Goal: Task Accomplishment & Management: Use online tool/utility

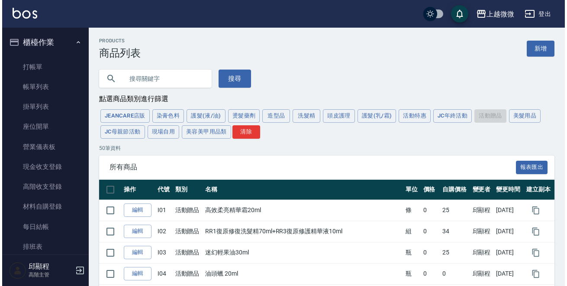
scroll to position [1134, 0]
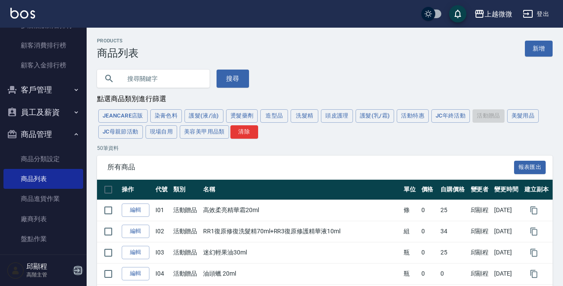
click at [78, 270] on icon "button" at bounding box center [78, 271] width 10 height 10
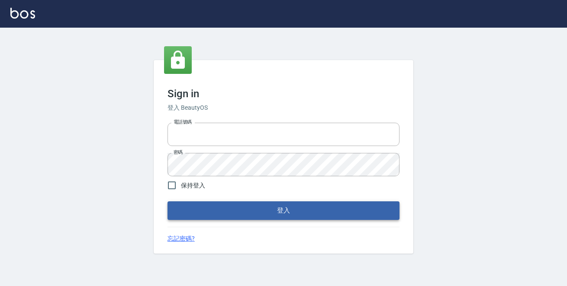
type input "0229470385"
click at [286, 208] on button "登入" at bounding box center [283, 211] width 232 height 18
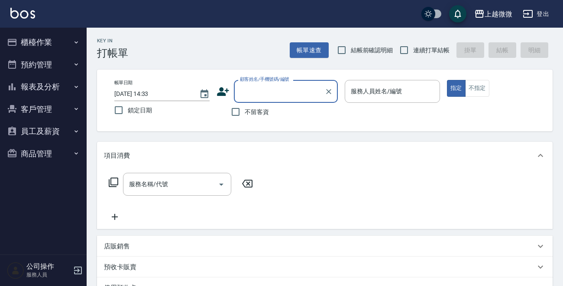
click at [44, 37] on button "櫃檯作業" at bounding box center [43, 42] width 80 height 23
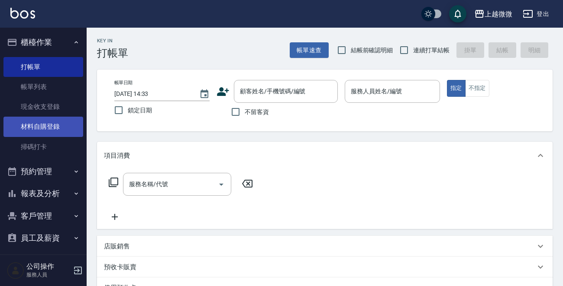
click at [49, 124] on link "材料自購登錄" at bounding box center [43, 127] width 80 height 20
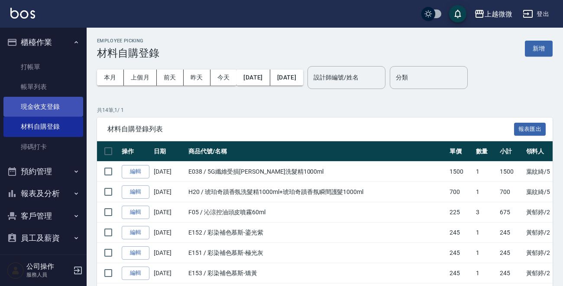
click at [46, 104] on link "現金收支登錄" at bounding box center [43, 107] width 80 height 20
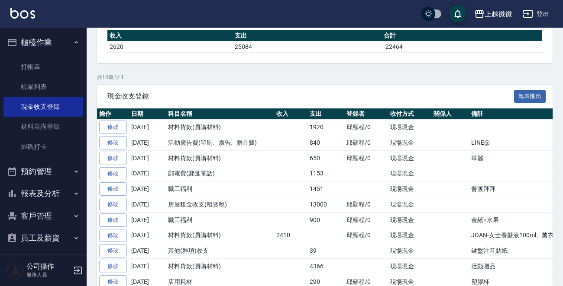
scroll to position [173, 0]
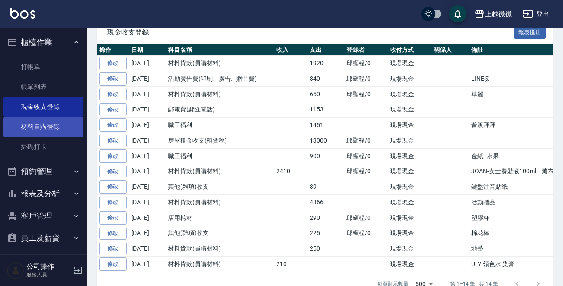
click at [55, 123] on link "材料自購登錄" at bounding box center [43, 127] width 80 height 20
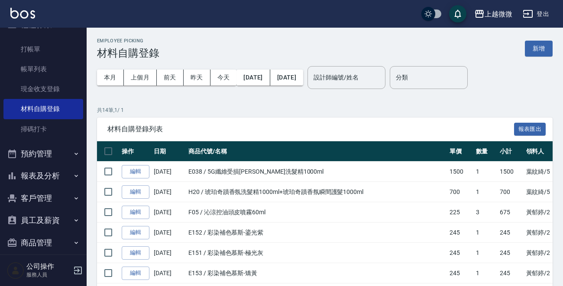
scroll to position [27, 0]
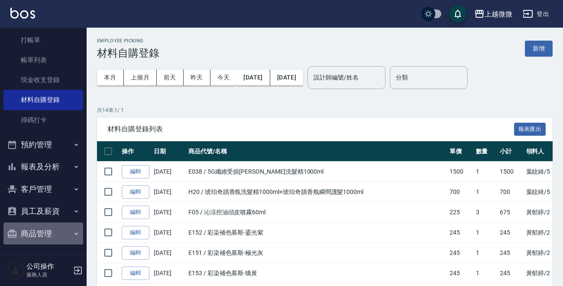
click at [48, 231] on button "商品管理" at bounding box center [43, 234] width 80 height 23
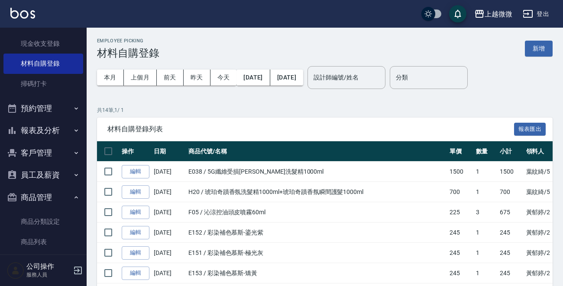
scroll to position [73, 0]
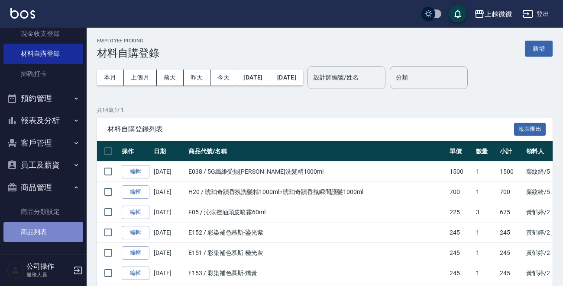
click at [44, 230] on link "商品列表" at bounding box center [43, 232] width 80 height 20
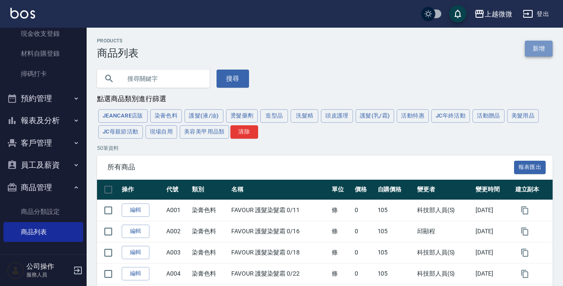
click at [538, 47] on link "新增" at bounding box center [539, 49] width 28 height 16
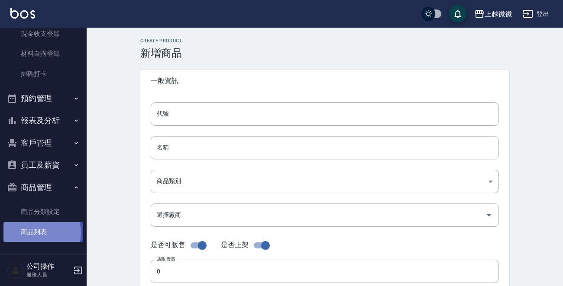
click at [38, 233] on link "商品列表" at bounding box center [43, 232] width 80 height 20
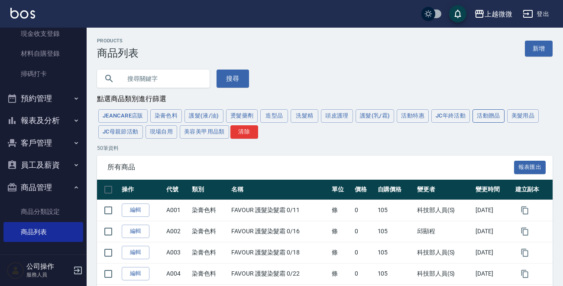
click at [482, 114] on button "活動贈品" at bounding box center [488, 115] width 32 height 13
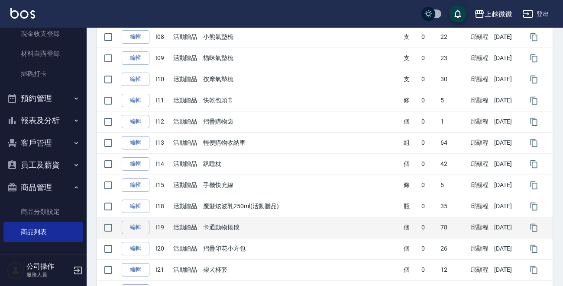
scroll to position [320, 0]
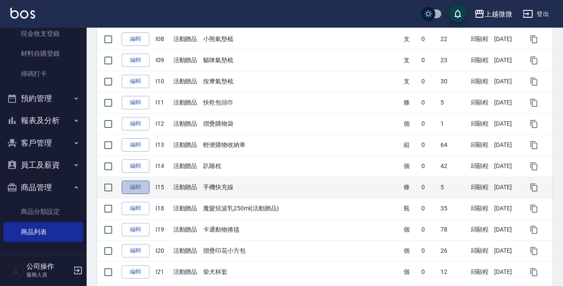
click at [135, 188] on link "編輯" at bounding box center [136, 187] width 28 height 13
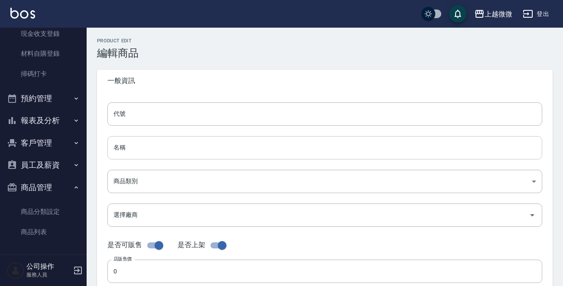
type input "I15"
type input "手機快充線"
type input "f9f8e360-63d5-4a8d-8cc3-3668b341123e"
checkbox input "false"
type input "5"
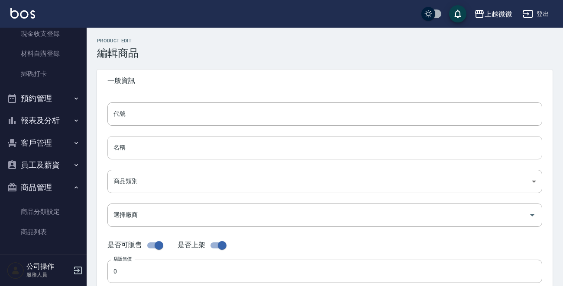
type input "條"
type input "TRUE"
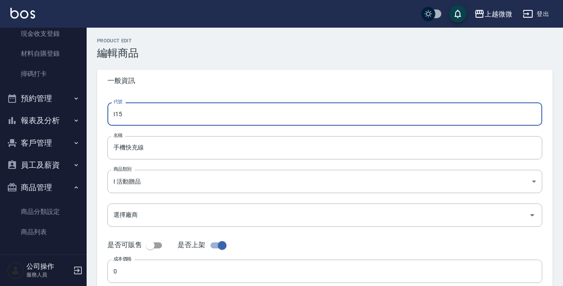
click at [150, 110] on input "I15" at bounding box center [324, 114] width 435 height 23
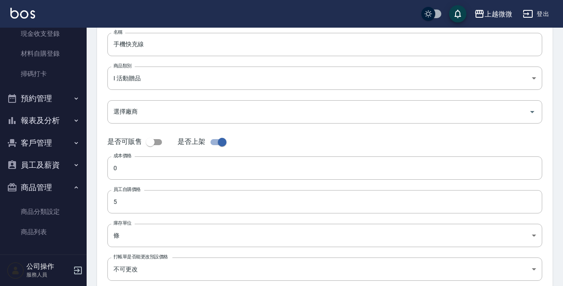
scroll to position [155, 0]
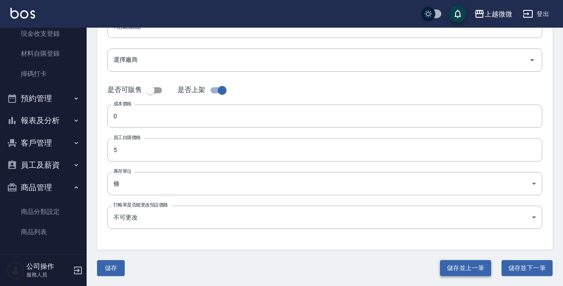
click at [463, 262] on button "儲存並上一筆" at bounding box center [465, 269] width 51 height 16
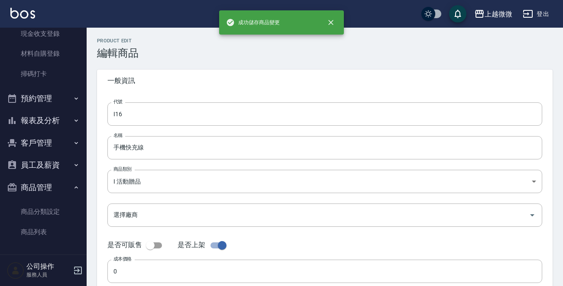
type input "I14"
type input "趴睡枕"
type input "42"
type input "個"
click at [186, 108] on input "I14" at bounding box center [324, 114] width 435 height 23
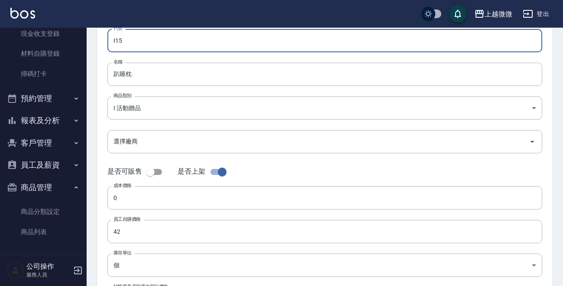
scroll to position [155, 0]
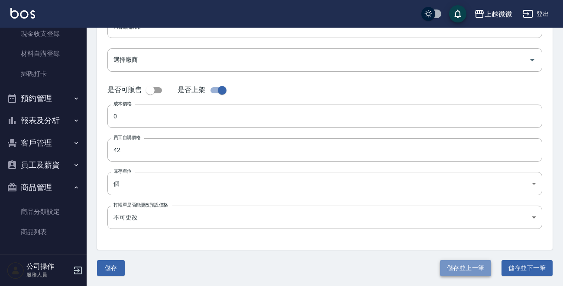
click at [455, 265] on button "儲存並上一筆" at bounding box center [465, 269] width 51 height 16
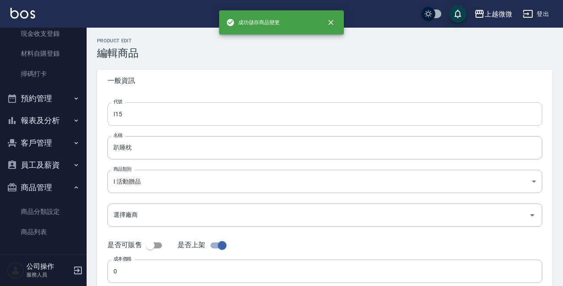
type input "I13"
type input "輕便購物收納車"
type input "64"
type input "組"
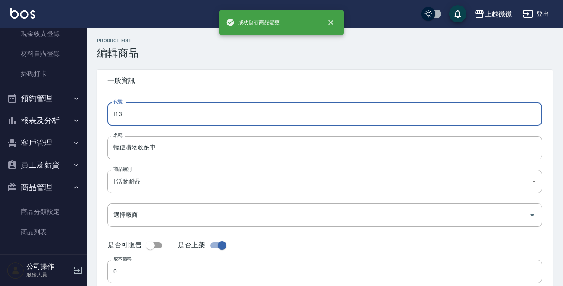
click at [206, 111] on input "I13" at bounding box center [324, 114] width 435 height 23
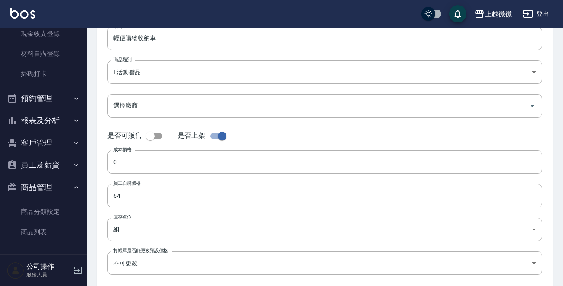
scroll to position [155, 0]
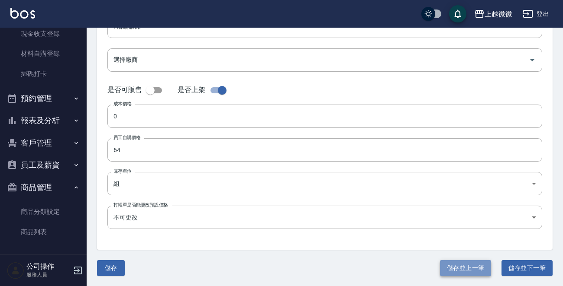
click at [447, 264] on button "儲存並上一筆" at bounding box center [465, 269] width 51 height 16
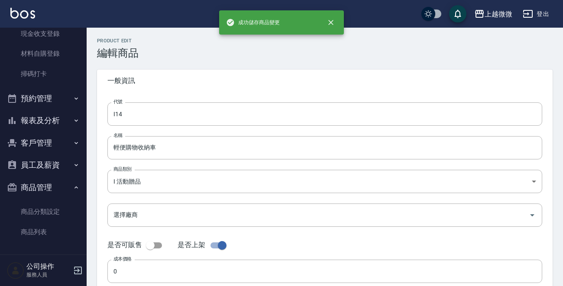
type input "I12"
type input "摺疊購物袋"
type input "1"
type input "個"
click at [199, 109] on input "I12" at bounding box center [324, 114] width 435 height 23
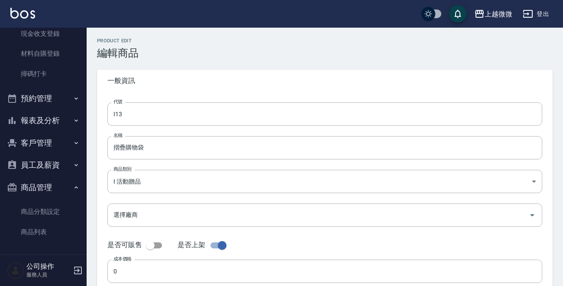
scroll to position [155, 0]
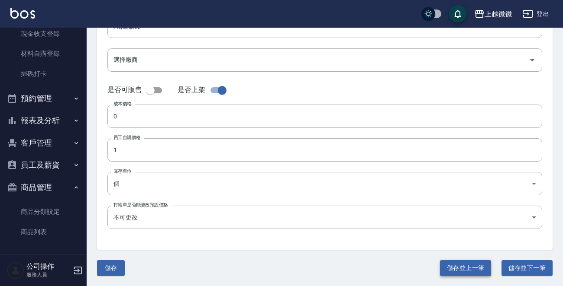
click at [464, 272] on button "儲存並上一筆" at bounding box center [465, 269] width 51 height 16
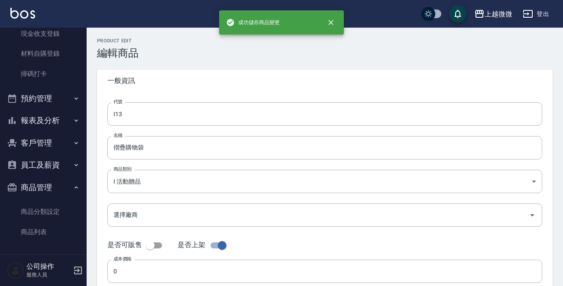
type input "I11"
type input "快乾包頭巾"
type input "5"
type input "條"
click at [197, 104] on input "I11" at bounding box center [324, 114] width 435 height 23
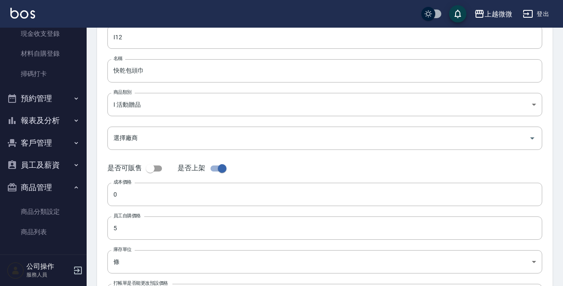
scroll to position [155, 0]
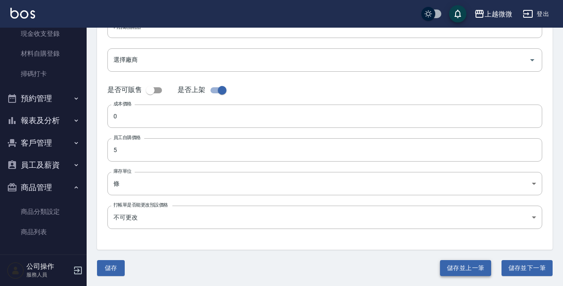
click at [457, 264] on button "儲存並上一筆" at bounding box center [465, 269] width 51 height 16
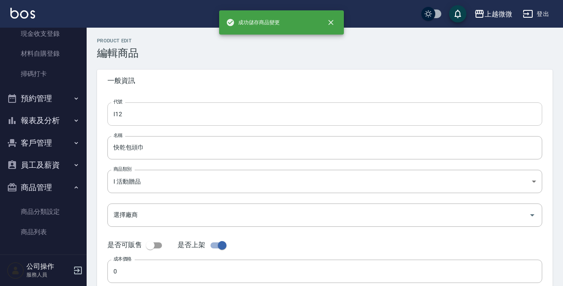
type input "I10"
type input "按摩氣墊梳"
type input "30"
type input "支"
click at [194, 107] on input "I10" at bounding box center [324, 114] width 435 height 23
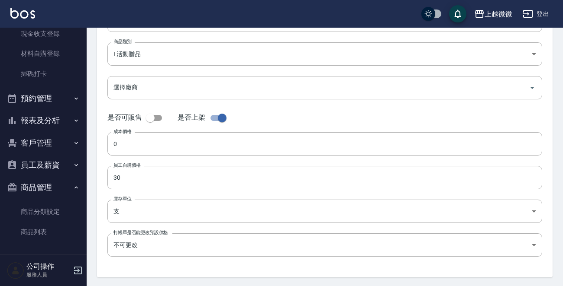
scroll to position [155, 0]
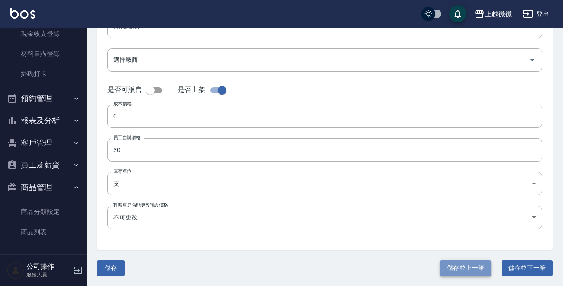
click at [449, 264] on button "儲存並上一筆" at bounding box center [465, 269] width 51 height 16
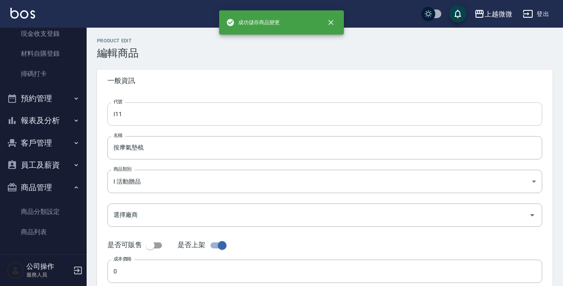
type input "I09"
type input "貓咪氣墊梳"
type input "23"
click at [200, 112] on input "I09" at bounding box center [324, 114] width 435 height 23
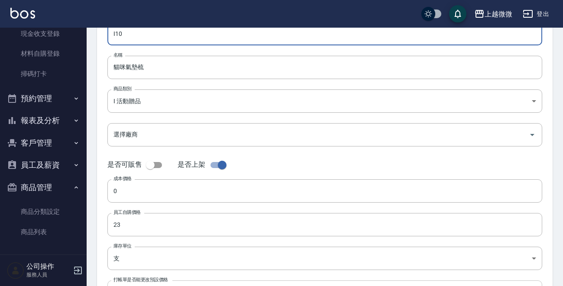
scroll to position [155, 0]
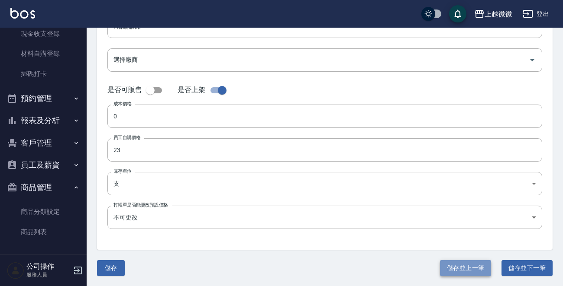
click at [454, 272] on button "儲存並上一筆" at bounding box center [465, 269] width 51 height 16
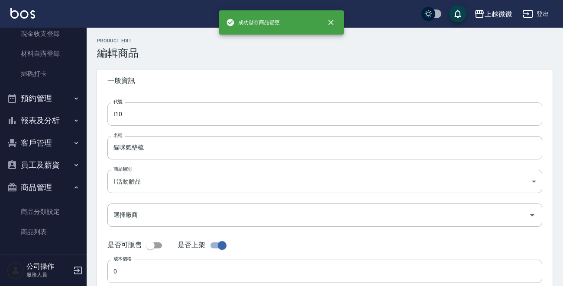
type input "I08"
type input "小熊氣墊梳"
type input "22"
click at [212, 106] on input "I08" at bounding box center [324, 114] width 435 height 23
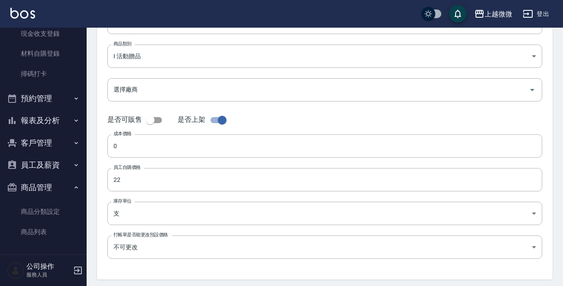
scroll to position [155, 0]
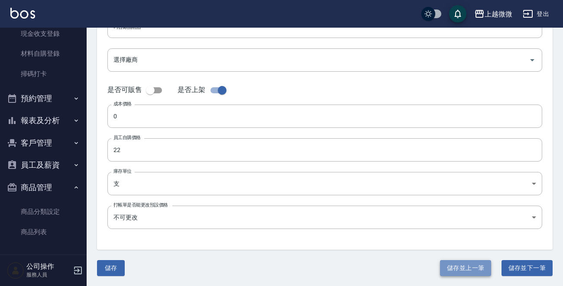
click at [449, 270] on button "儲存並上一筆" at bounding box center [465, 269] width 51 height 16
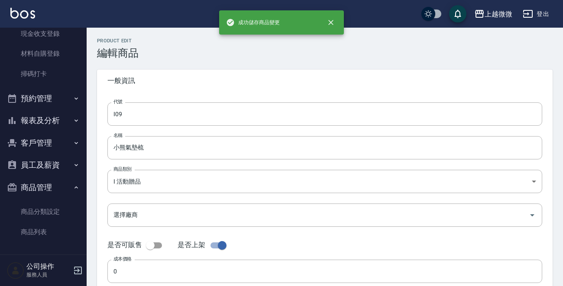
type input "I07"
type input "兔耳氣墊梳"
click at [209, 109] on input "I07" at bounding box center [324, 114] width 435 height 23
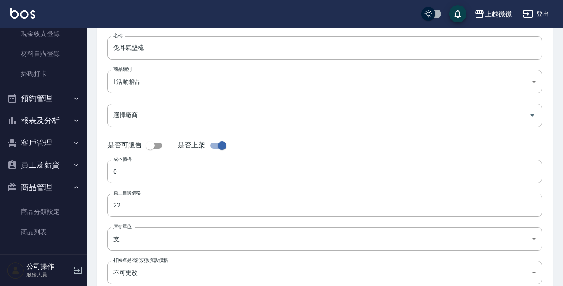
scroll to position [155, 0]
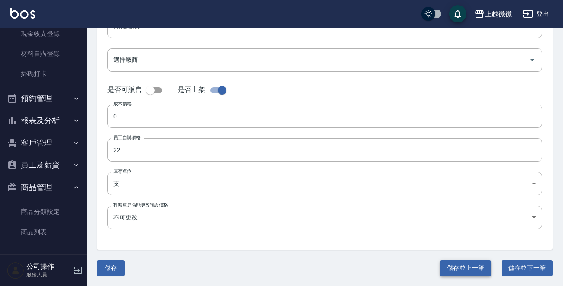
drag, startPoint x: 469, startPoint y: 270, endPoint x: 296, endPoint y: 151, distance: 210.6
click at [469, 270] on button "儲存並上一筆" at bounding box center [465, 269] width 51 height 16
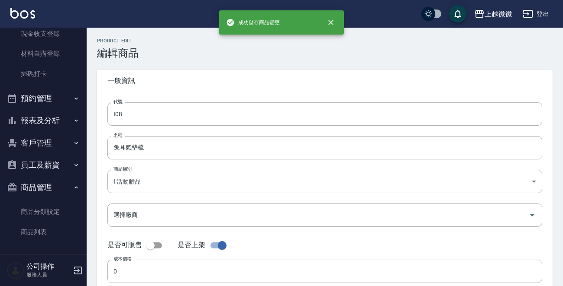
type input "I06"
type input "手提保溫杯套"
type input "3"
type input "個"
click at [207, 116] on input "I06" at bounding box center [324, 114] width 435 height 23
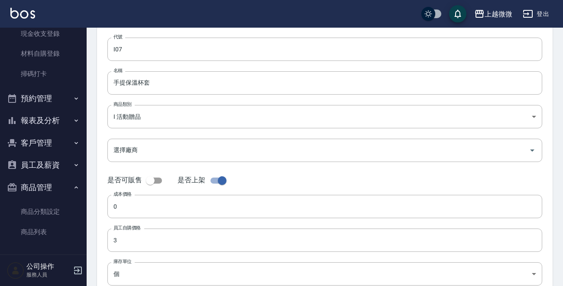
scroll to position [155, 0]
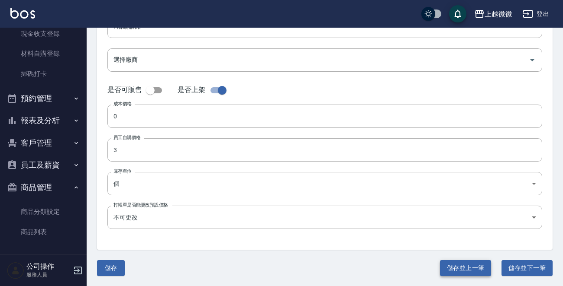
click at [463, 272] on button "儲存並上一筆" at bounding box center [465, 269] width 51 height 16
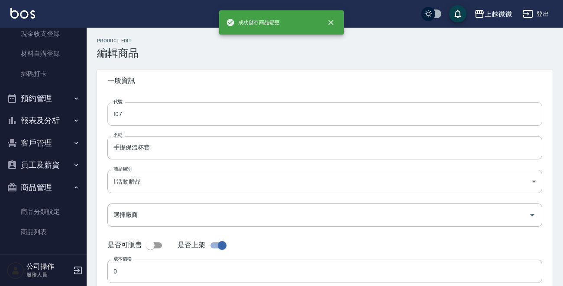
type input "I05"
type input "摺疊小洋傘"
type input "26"
type input "支"
click at [200, 108] on input "I05" at bounding box center [324, 114] width 435 height 23
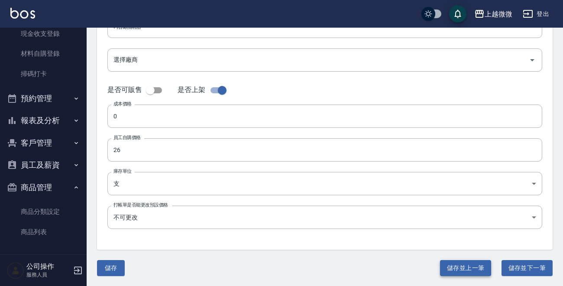
click at [446, 266] on button "儲存並上一筆" at bounding box center [465, 269] width 51 height 16
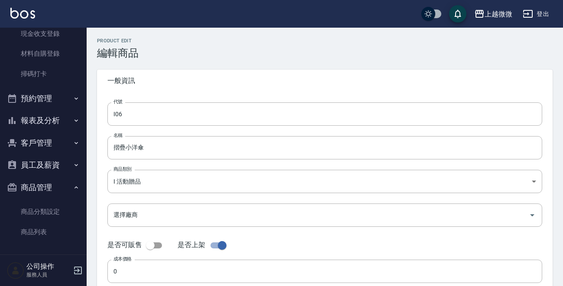
type input "I04"
type input "油頭蠟 20ml"
checkbox input "true"
type input "0"
type input "瓶"
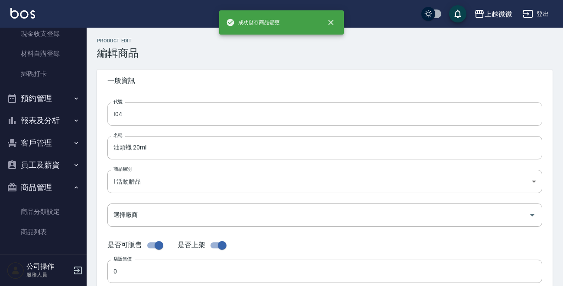
click at [199, 117] on input "I04" at bounding box center [324, 114] width 435 height 23
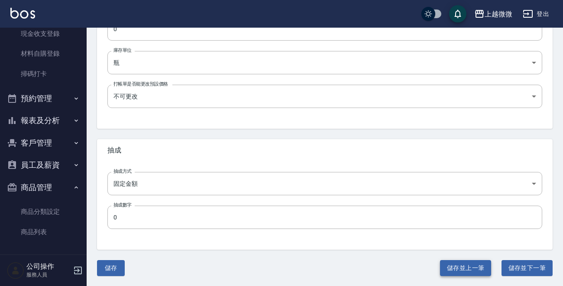
click at [457, 261] on button "儲存並上一筆" at bounding box center [465, 269] width 51 height 16
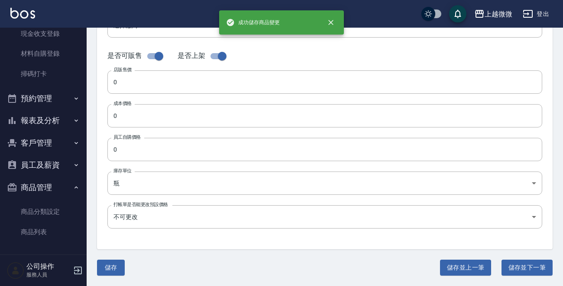
type input "I03"
type input "迷幻輕果油30ml"
checkbox input "false"
type input "50"
type input "25"
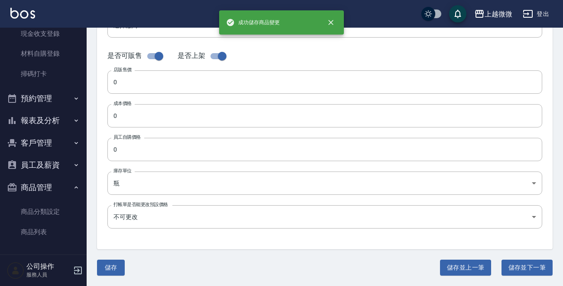
type input "UNSET"
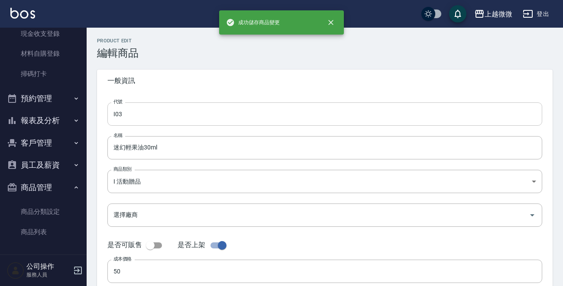
click at [247, 104] on input "I03" at bounding box center [324, 114] width 435 height 23
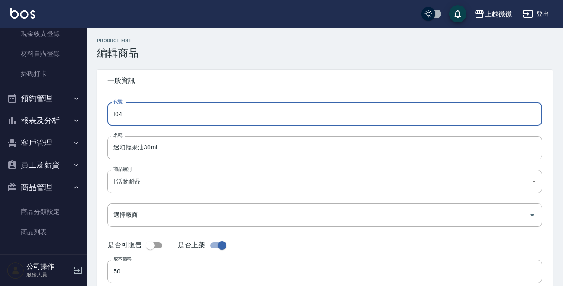
type input "I04"
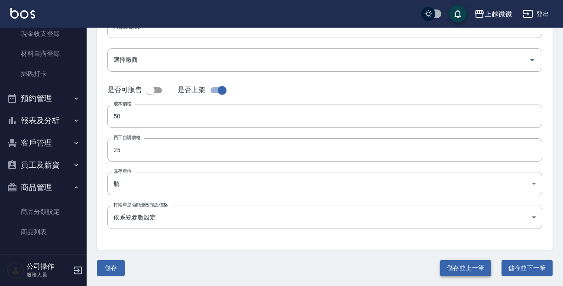
click at [470, 264] on button "儲存並上一筆" at bounding box center [465, 269] width 51 height 16
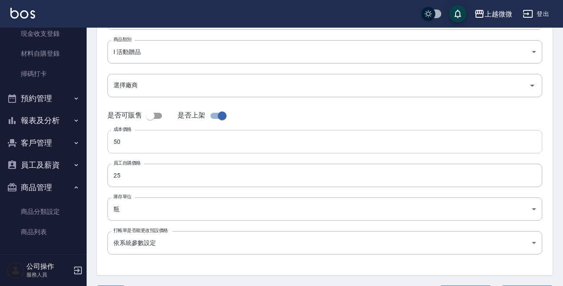
click at [154, 142] on input "50" at bounding box center [324, 141] width 435 height 23
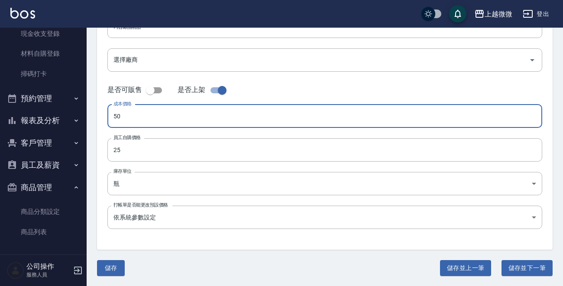
drag, startPoint x: 145, startPoint y: 112, endPoint x: 109, endPoint y: 114, distance: 36.0
click at [94, 112] on div "Product Edit 編輯商品 一般資訊 代號 I04 代號 名稱 迷幻輕果油30ml 名稱 商品類別 I 活動贈品 f9f8e360-63d5-4a…" at bounding box center [325, 80] width 476 height 394
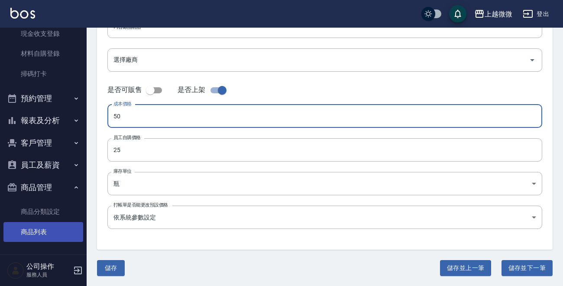
click at [35, 228] on link "商品列表" at bounding box center [43, 232] width 80 height 20
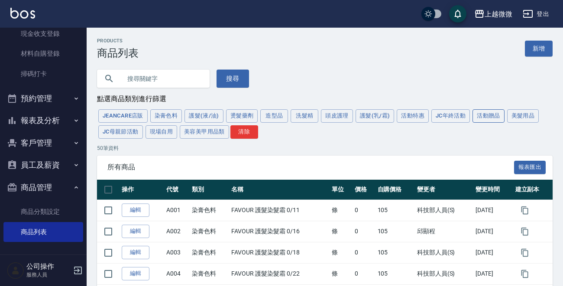
click at [482, 116] on button "活動贈品" at bounding box center [488, 115] width 32 height 13
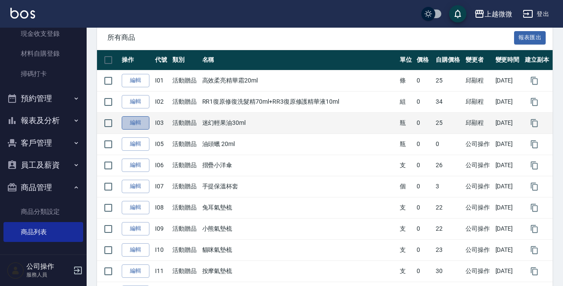
click at [135, 123] on link "編輯" at bounding box center [136, 122] width 28 height 13
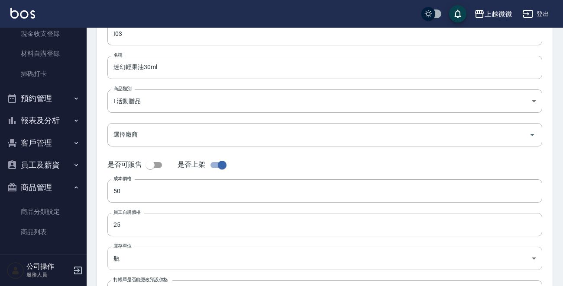
scroll to position [155, 0]
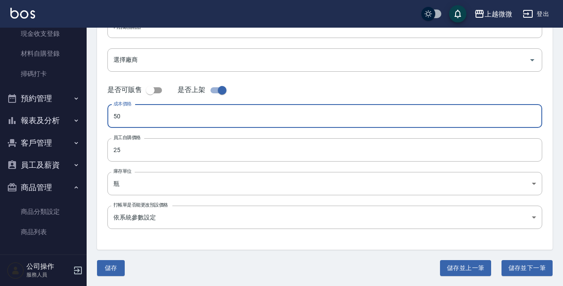
drag, startPoint x: 156, startPoint y: 118, endPoint x: 19, endPoint y: 101, distance: 138.6
click at [19, 101] on div "上越微微 登出 櫃檯作業 打帳單 帳單列表 現金收支登錄 材料自購登錄 掃碼打卡 預約管理 預約管理 單日預約紀錄 單週預約紀錄 報表及分析 報表目錄 店家日…" at bounding box center [281, 66] width 563 height 442
type input "0"
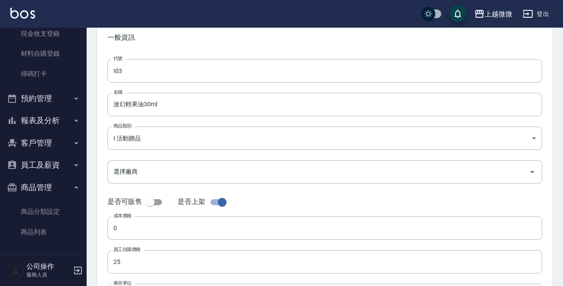
scroll to position [0, 0]
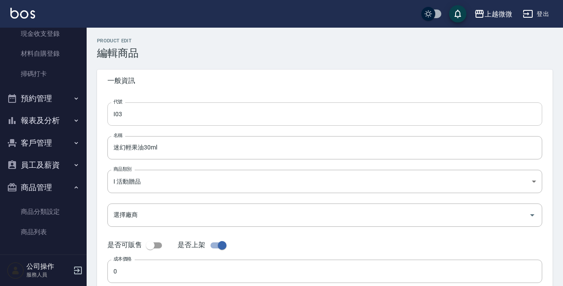
click at [162, 113] on input "I03" at bounding box center [324, 114] width 435 height 23
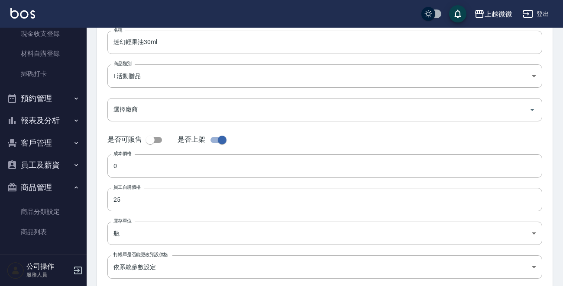
scroll to position [155, 0]
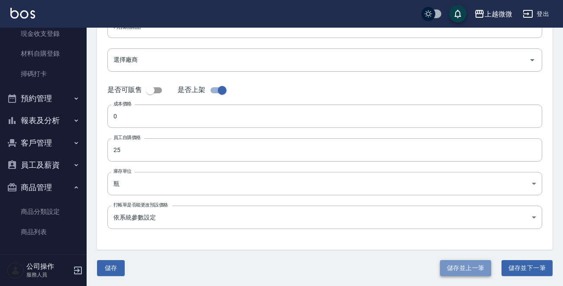
click at [466, 264] on button "儲存並上一筆" at bounding box center [465, 269] width 51 height 16
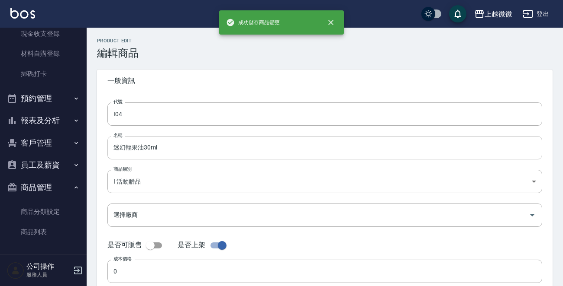
type input "I02"
type input "RR1復原修復洗髮精70ml+RR3復原修護精華液10ml"
type input "34"
type input "組"
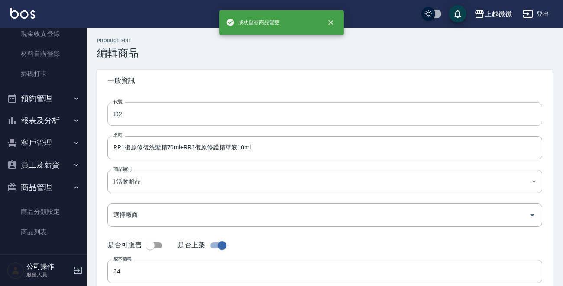
click at [198, 115] on input "I02" at bounding box center [324, 114] width 435 height 23
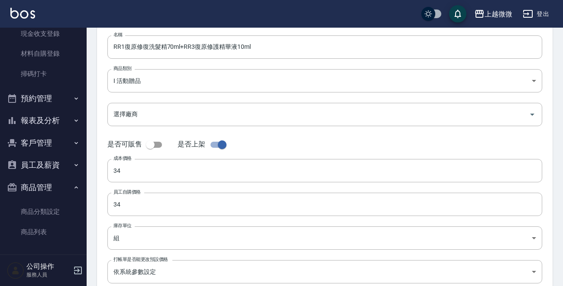
scroll to position [155, 0]
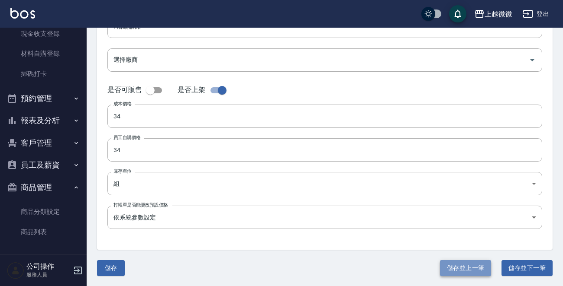
click at [452, 264] on button "儲存並上一筆" at bounding box center [465, 269] width 51 height 16
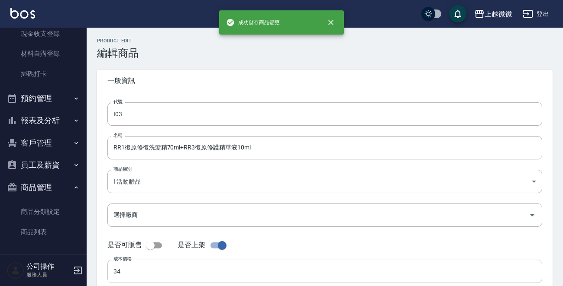
type input "I01"
type input "高效柔亮精華霜20ml"
type input "50"
type input "25"
type input "條"
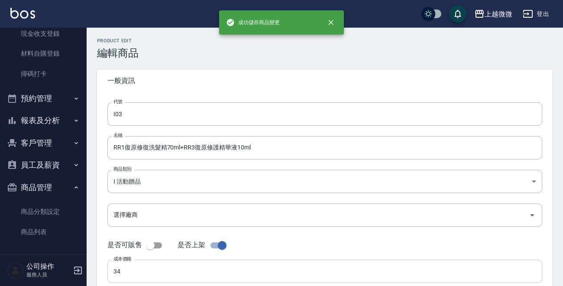
type input "TRUE"
click at [223, 116] on input "I01" at bounding box center [324, 114] width 435 height 23
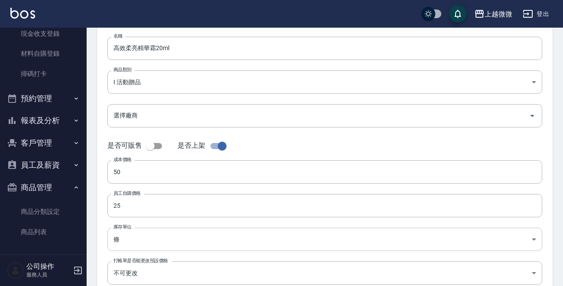
scroll to position [155, 0]
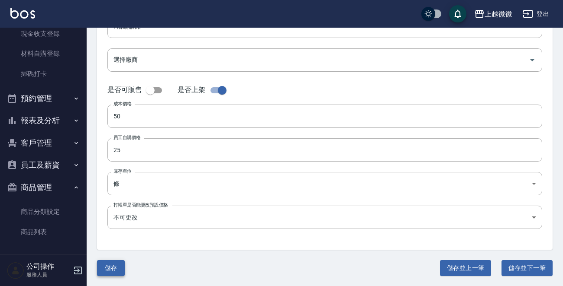
type input "I02"
click at [114, 268] on button "儲存" at bounding box center [111, 269] width 28 height 16
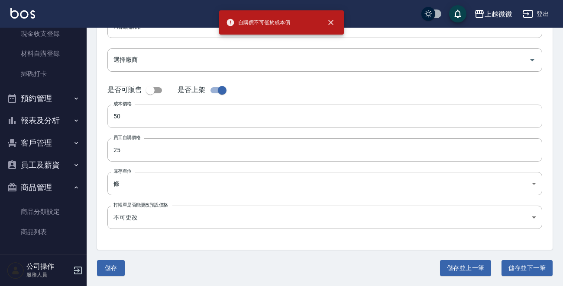
click at [146, 119] on input "50" at bounding box center [324, 116] width 435 height 23
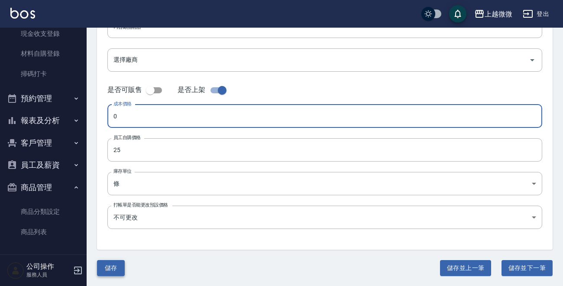
type input "0"
click at [110, 264] on button "儲存" at bounding box center [111, 269] width 28 height 16
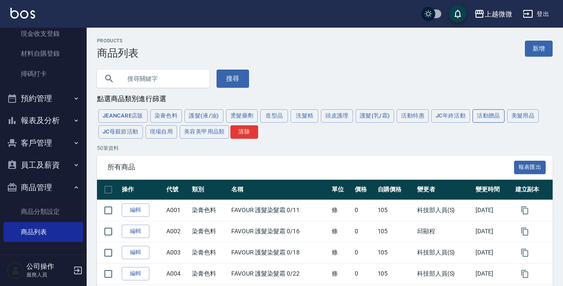
click at [486, 115] on button "活動贈品" at bounding box center [488, 115] width 32 height 13
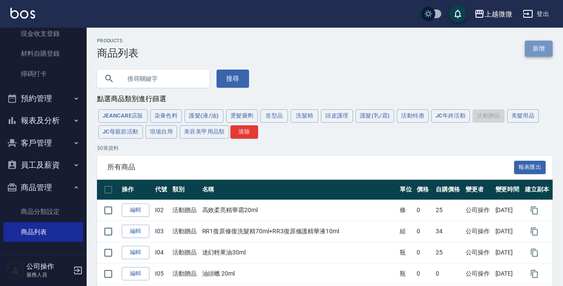
click at [534, 50] on link "新增" at bounding box center [539, 49] width 28 height 16
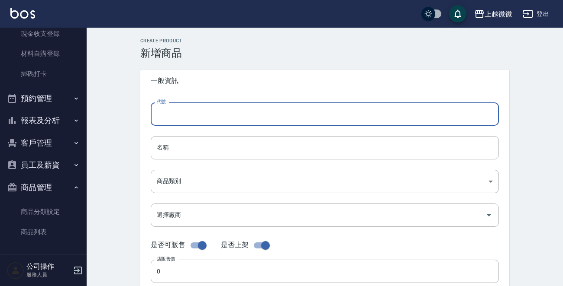
click at [225, 112] on input "代號" at bounding box center [325, 114] width 348 height 23
type input "i"
type input "I01"
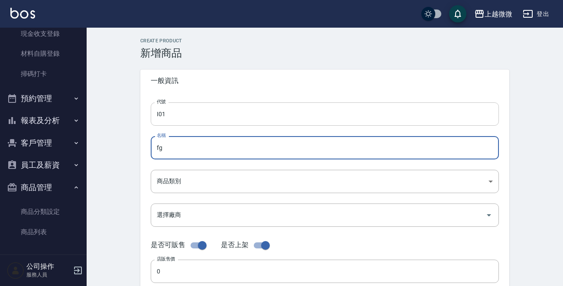
type input "f"
click at [236, 148] on input "名稱" at bounding box center [325, 147] width 348 height 23
paste input "60ml三入擠壓瓶盥洗包"
type input "60ml三入擠壓瓶盥洗包"
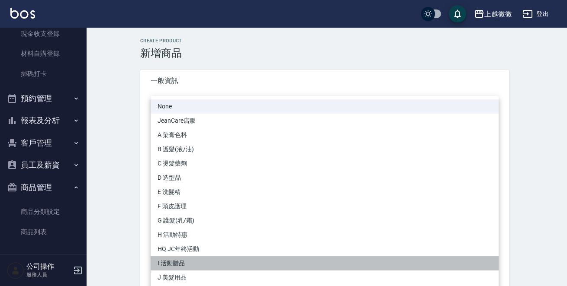
click at [187, 264] on li "I 活動贈品" at bounding box center [325, 264] width 348 height 14
type input "f9f8e360-63d5-4a8d-8cc3-3668b341123e"
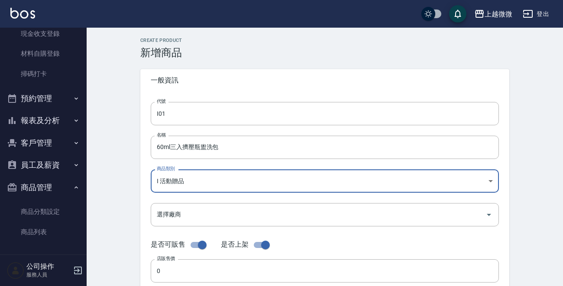
scroll to position [87, 0]
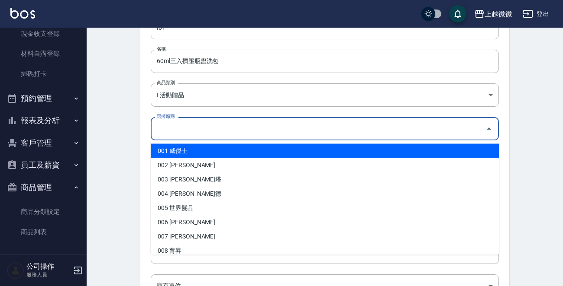
click at [193, 132] on input "選擇廠商" at bounding box center [317, 128] width 327 height 15
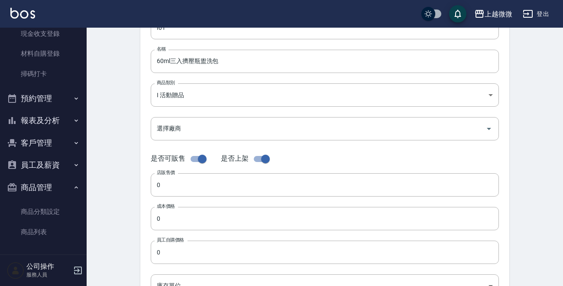
click at [133, 138] on div "Create Product 新增商品 一般資訊 代號 I01 代號 名稱 60ml三入擠壓瓶盥洗包 名稱 商品類別 I 活動贈品 f9f8e360-63…" at bounding box center [324, 226] width 389 height 549
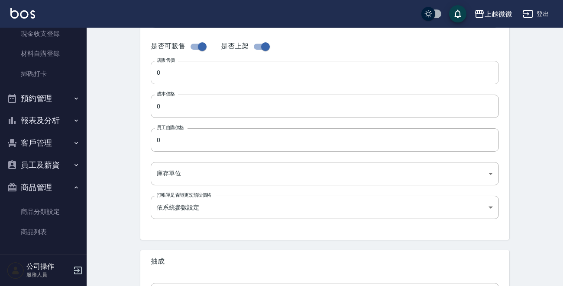
scroll to position [173, 0]
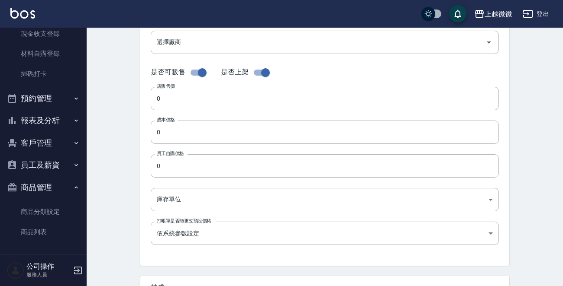
click at [205, 73] on input "checkbox" at bounding box center [201, 72] width 49 height 16
checkbox input "false"
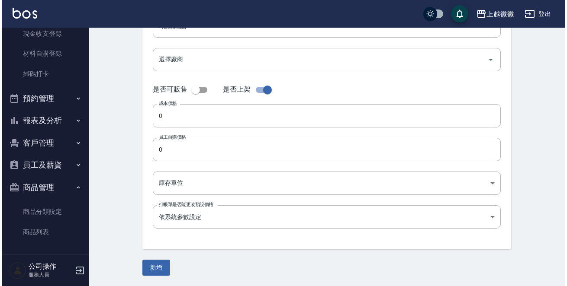
scroll to position [155, 0]
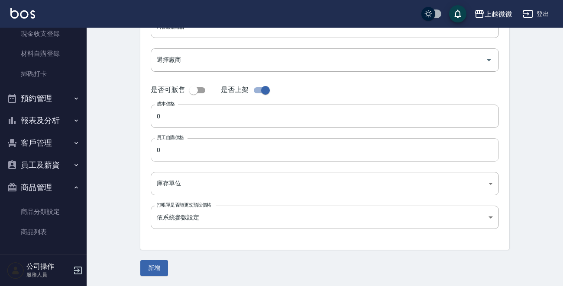
click at [198, 148] on input "0" at bounding box center [325, 149] width 348 height 23
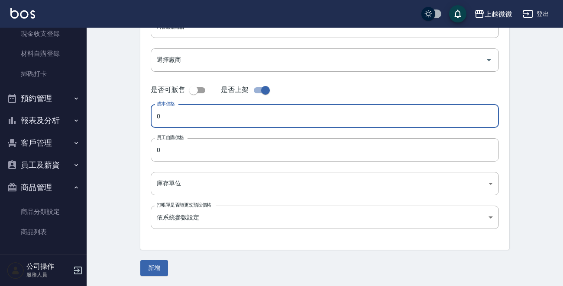
click at [206, 112] on input "0" at bounding box center [325, 116] width 348 height 23
type input "44"
click at [211, 145] on input "0" at bounding box center [325, 149] width 348 height 23
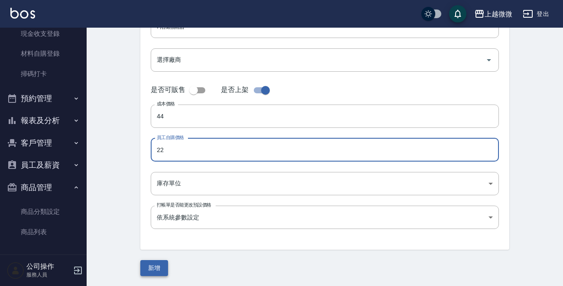
type input "22"
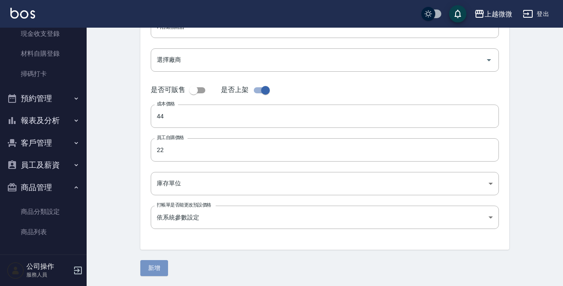
click at [158, 266] on button "新增" at bounding box center [154, 269] width 28 height 16
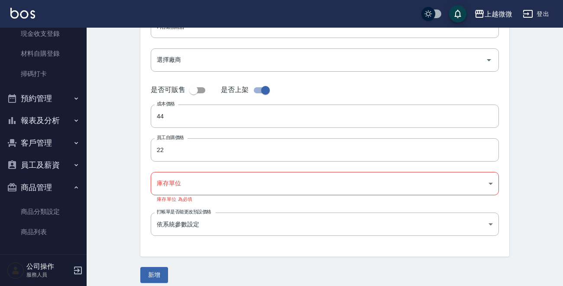
click at [214, 173] on body "上越微微 登出 櫃檯作業 打帳單 帳單列表 現金收支登錄 材料自購登錄 掃碼打卡 預約管理 預約管理 單日預約紀錄 單週預約紀錄 報表及分析 報表目錄 店家日…" at bounding box center [281, 69] width 563 height 449
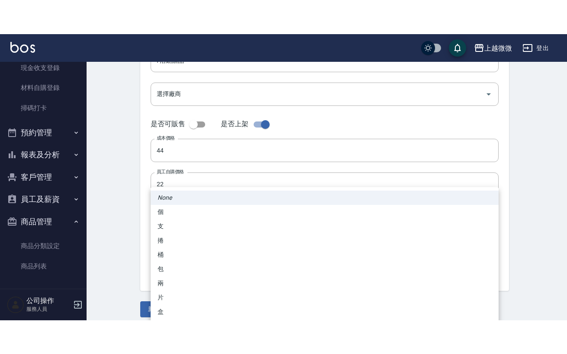
scroll to position [6, 0]
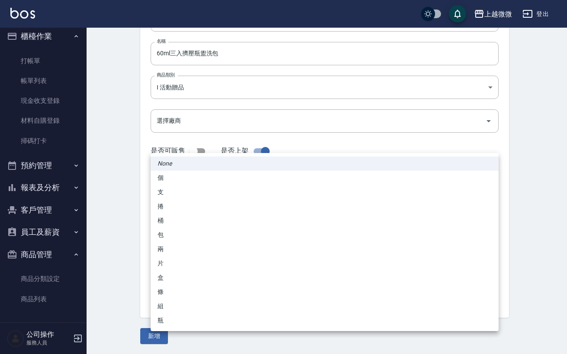
click at [161, 286] on li "組" at bounding box center [325, 306] width 348 height 14
type input "組"
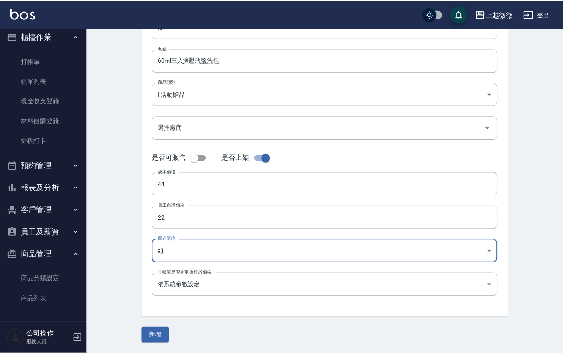
scroll to position [87, 0]
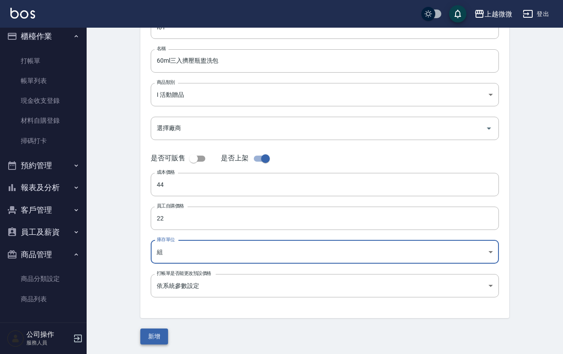
click at [158, 286] on button "新增" at bounding box center [154, 337] width 28 height 16
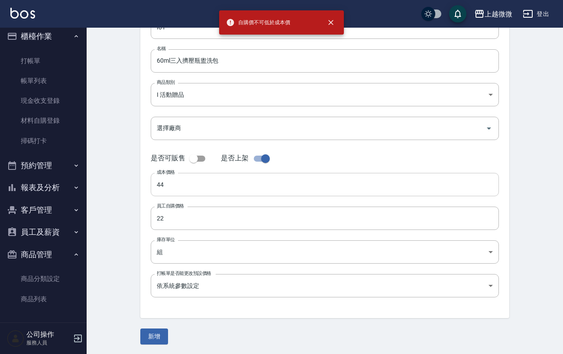
click at [200, 184] on input "44" at bounding box center [325, 184] width 348 height 23
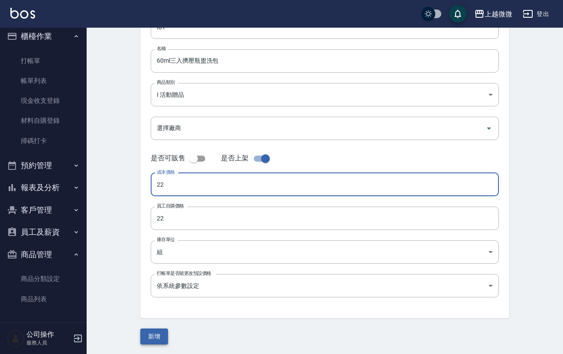
type input "22"
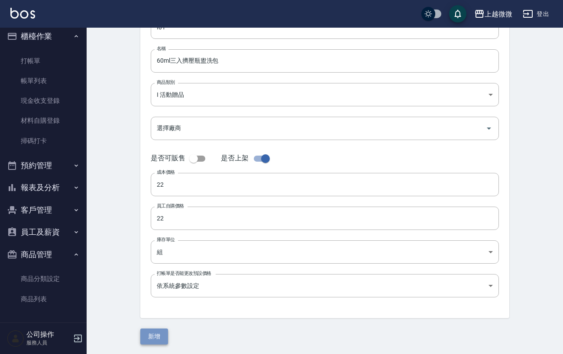
click at [151, 286] on button "新增" at bounding box center [154, 337] width 28 height 16
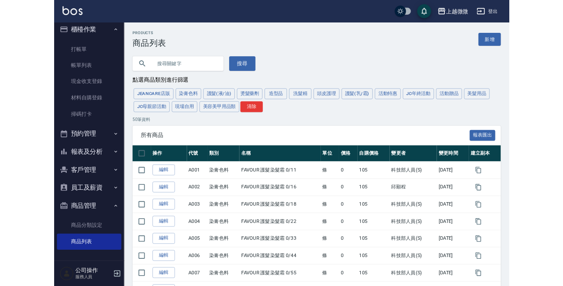
scroll to position [73, 0]
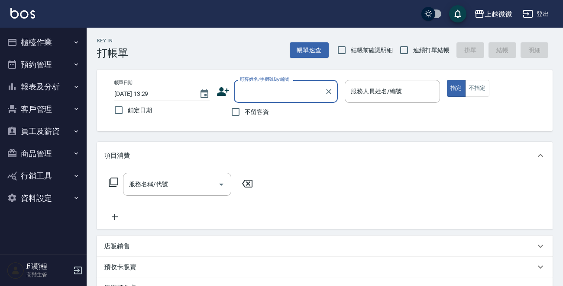
click at [55, 193] on button "資料設定" at bounding box center [43, 198] width 80 height 23
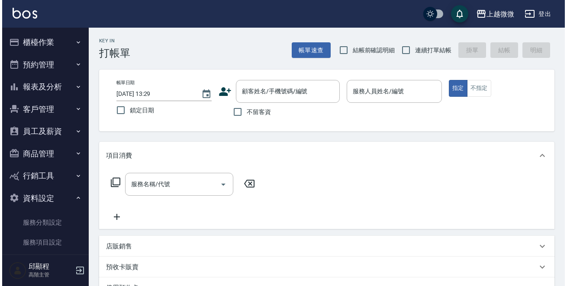
scroll to position [161, 0]
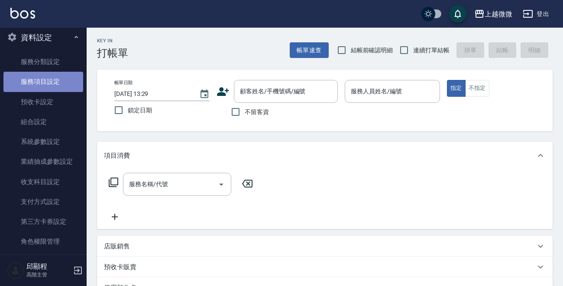
click at [48, 85] on link "服務項目設定" at bounding box center [43, 82] width 80 height 20
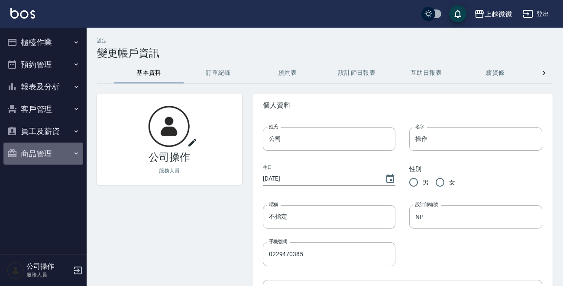
click at [46, 151] on button "商品管理" at bounding box center [43, 154] width 80 height 23
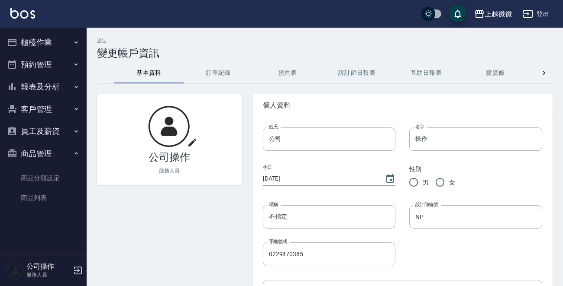
click at [64, 147] on button "商品管理" at bounding box center [43, 154] width 80 height 23
click at [51, 40] on button "櫃檯作業" at bounding box center [43, 42] width 80 height 23
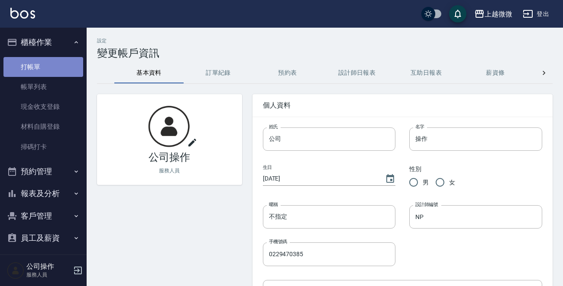
click at [45, 66] on link "打帳單" at bounding box center [43, 67] width 80 height 20
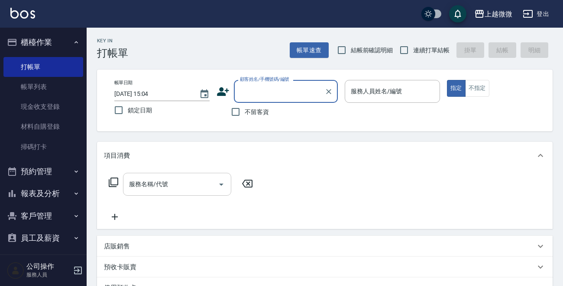
click at [175, 181] on input "服務名稱/代號" at bounding box center [170, 184] width 87 height 15
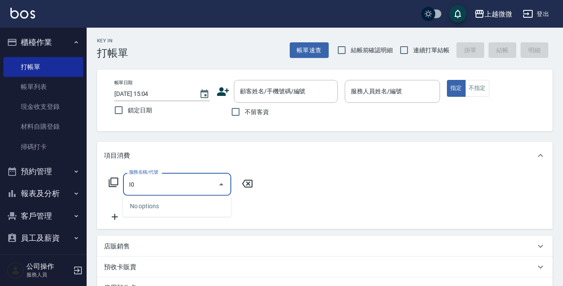
type input "I"
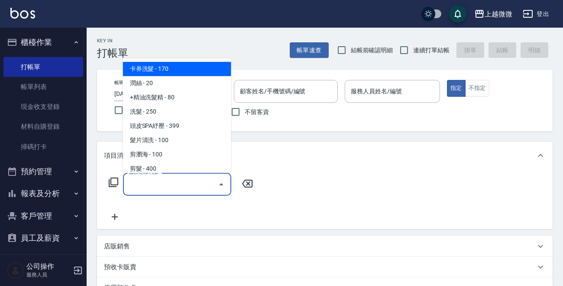
type input "ㄈ"
type input "ㄕ"
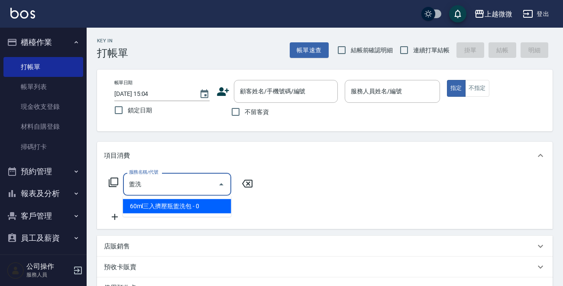
click at [148, 207] on span "60ml三入擠壓瓶盥洗包 - 0" at bounding box center [177, 207] width 108 height 14
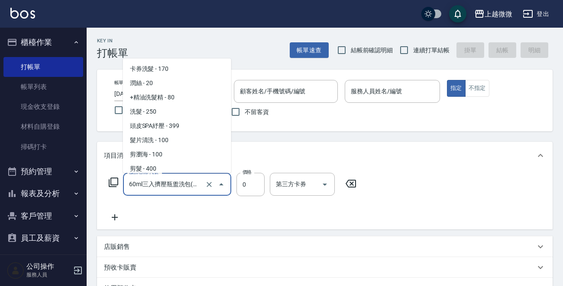
click at [179, 184] on input "60ml三入擠壓瓶盥洗包(M01)" at bounding box center [165, 184] width 76 height 15
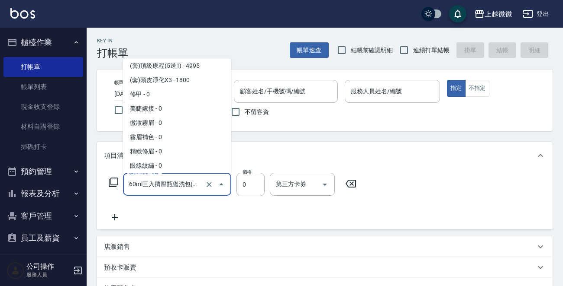
click at [179, 184] on input "60ml三入擠壓瓶盥洗包(M01)" at bounding box center [165, 184] width 76 height 15
click at [187, 184] on input "60ml三入擠壓瓶盥洗包(M01)" at bounding box center [165, 184] width 76 height 15
drag, startPoint x: 187, startPoint y: 186, endPoint x: 87, endPoint y: 185, distance: 100.0
click at [87, 185] on div "Key In 打帳單 帳單速查 結帳前確認明細 連續打單結帳 掛單 結帳 明細 帳單日期 2025/09/15 15:04 鎖定日期 顧客姓名/手機號碼/編號…" at bounding box center [325, 231] width 476 height 407
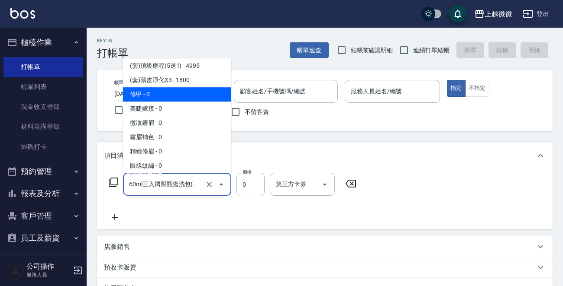
type input "60ml三入擠壓瓶盥洗包(M01)"
